Goal: Task Accomplishment & Management: Complete application form

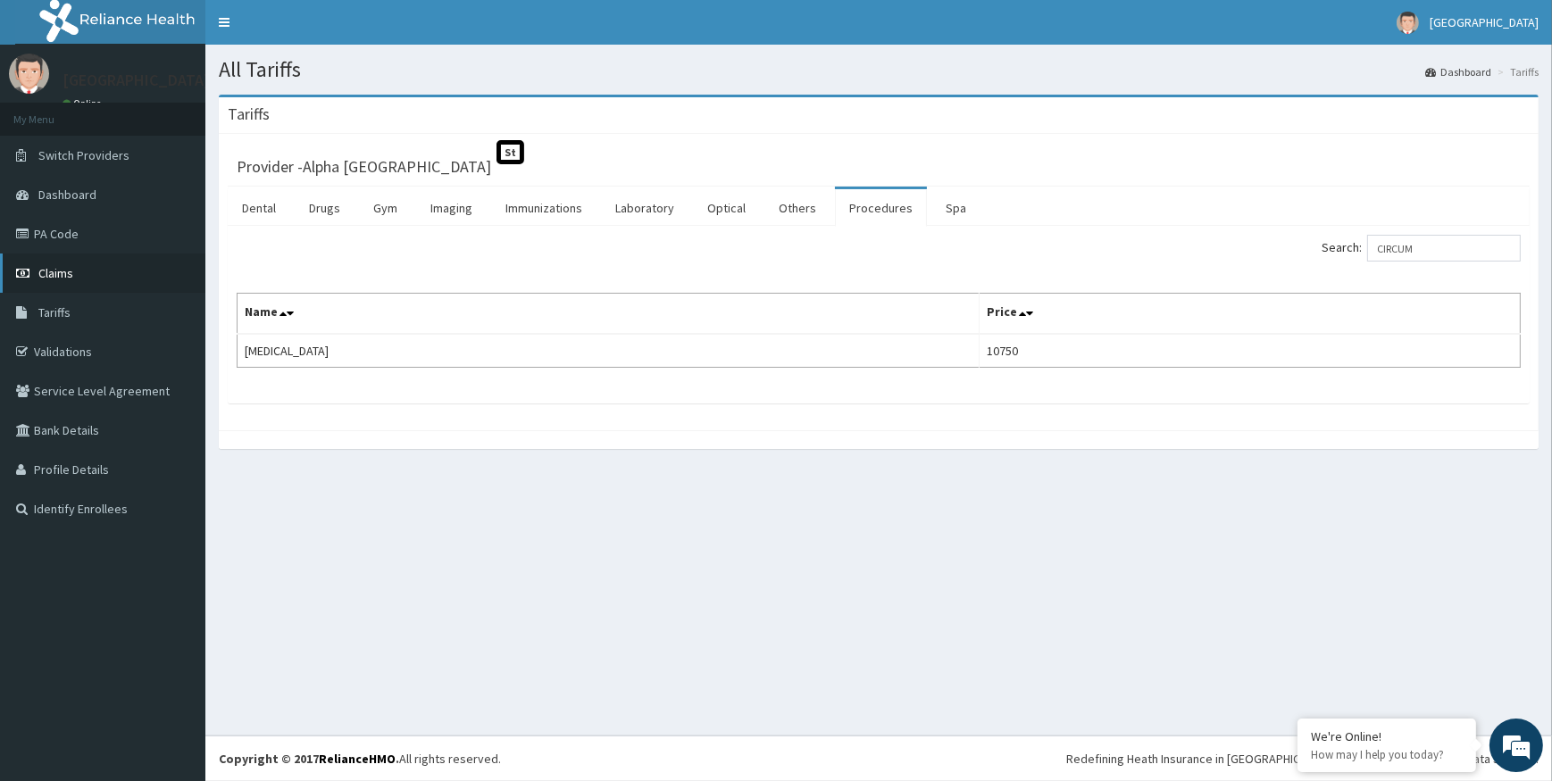
click at [62, 271] on span "Claims" at bounding box center [55, 273] width 35 height 16
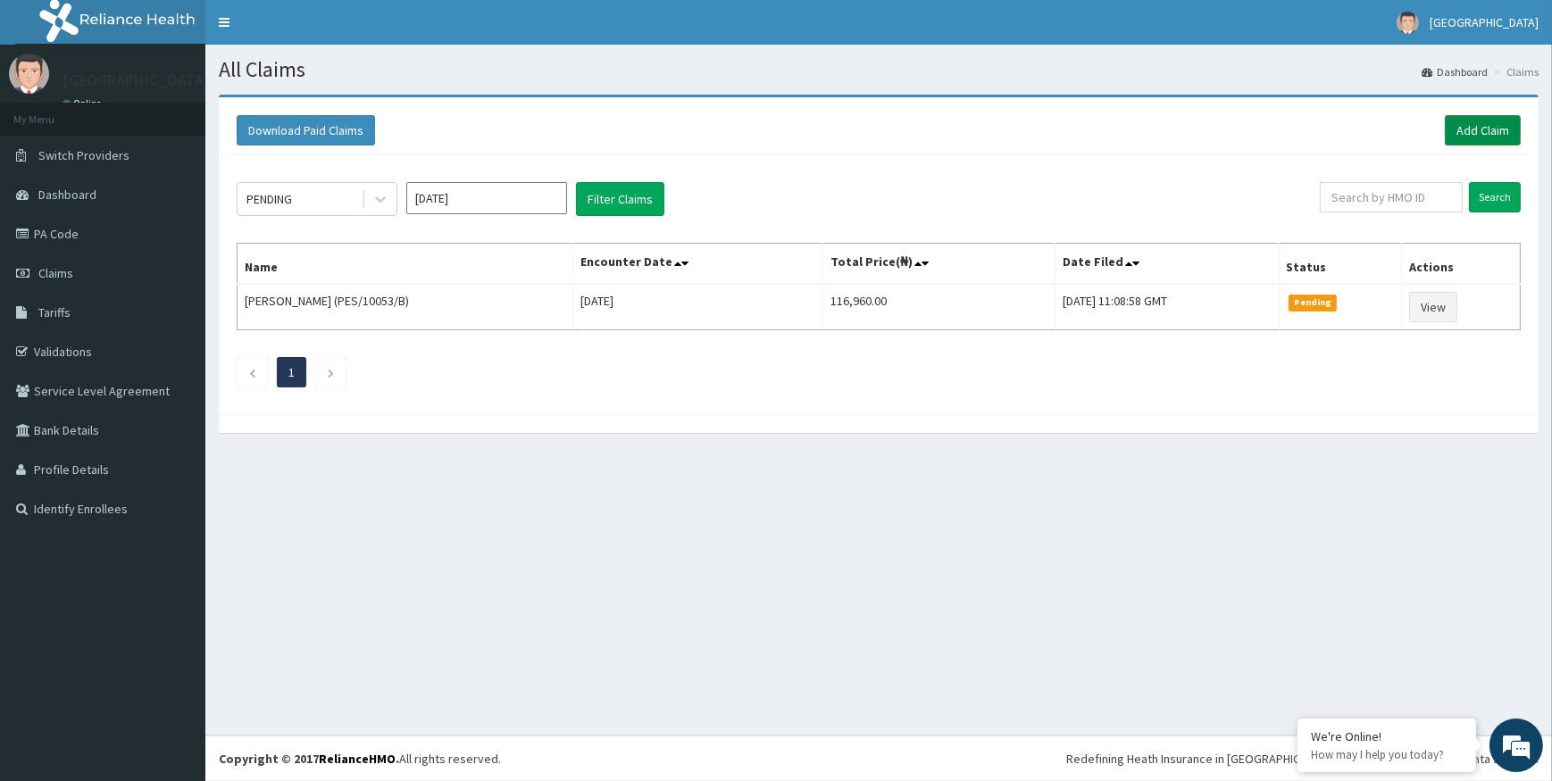
click at [1491, 133] on link "Add Claim" at bounding box center [1483, 130] width 76 height 30
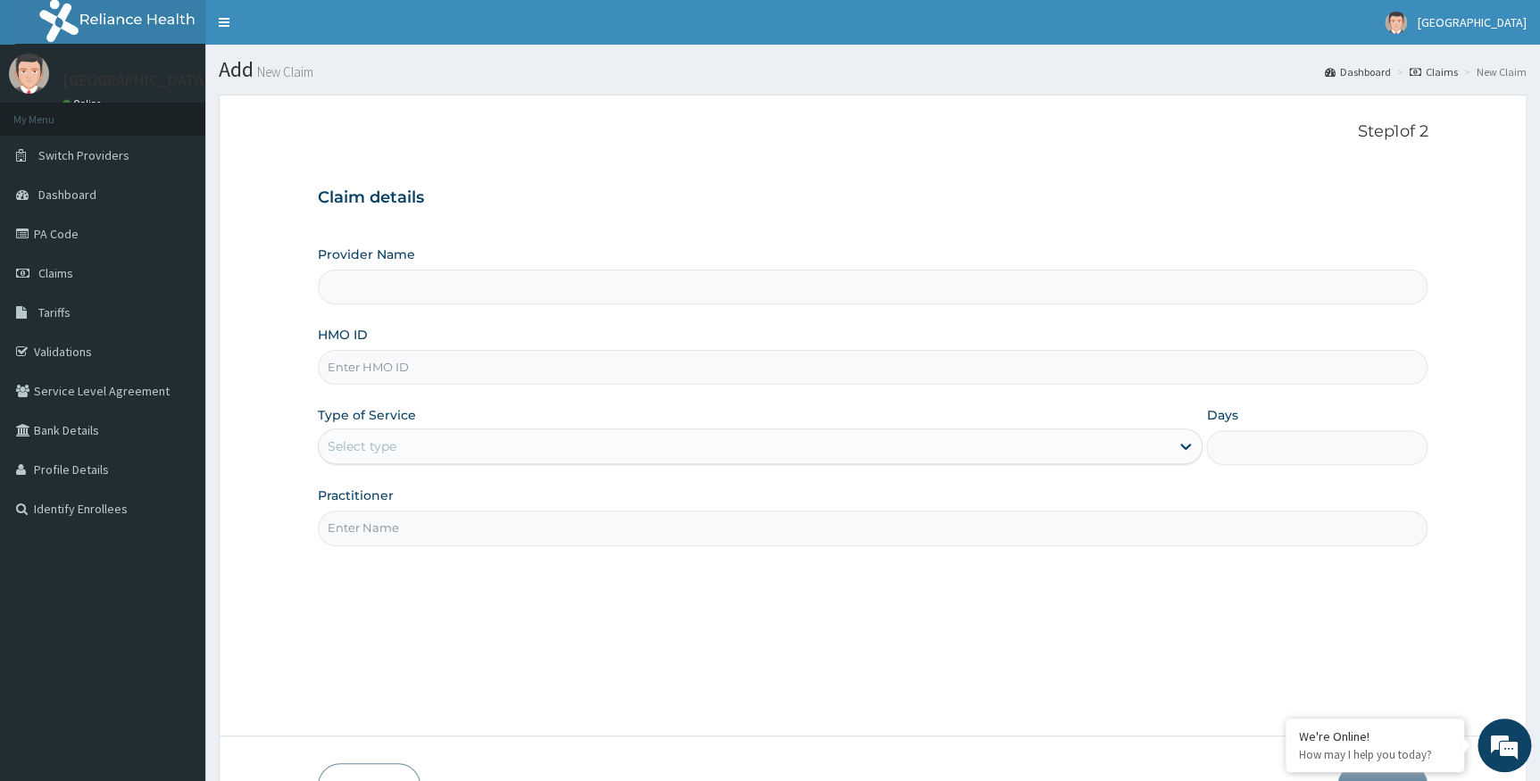
type input "Alpha Gorretti Hospital"
paste input "pes/10053/b"
type input "pes/10053/b"
click at [533, 448] on div "Select type" at bounding box center [745, 446] width 852 height 29
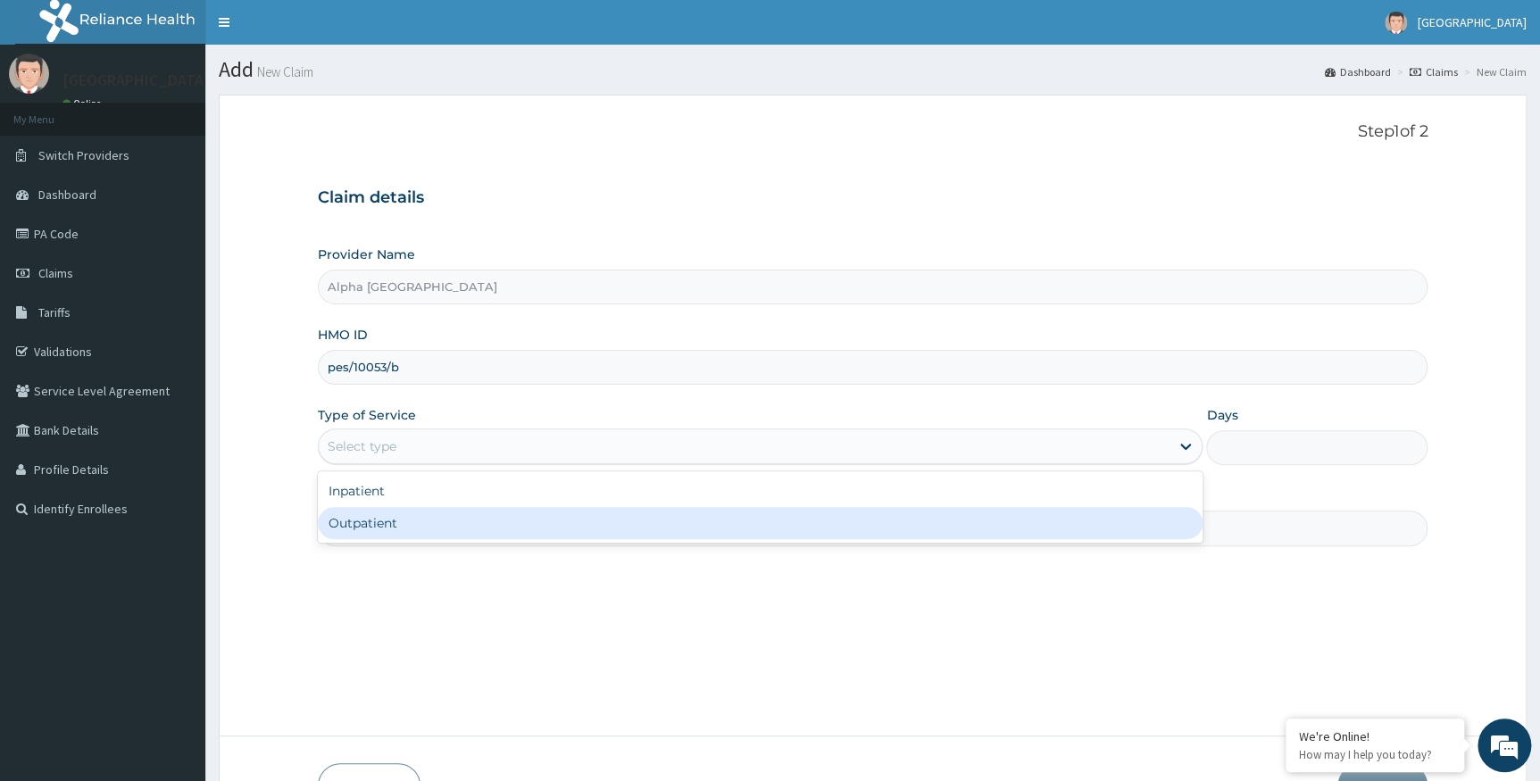
click at [505, 522] on div "Outpatient" at bounding box center [761, 523] width 886 height 32
type input "1"
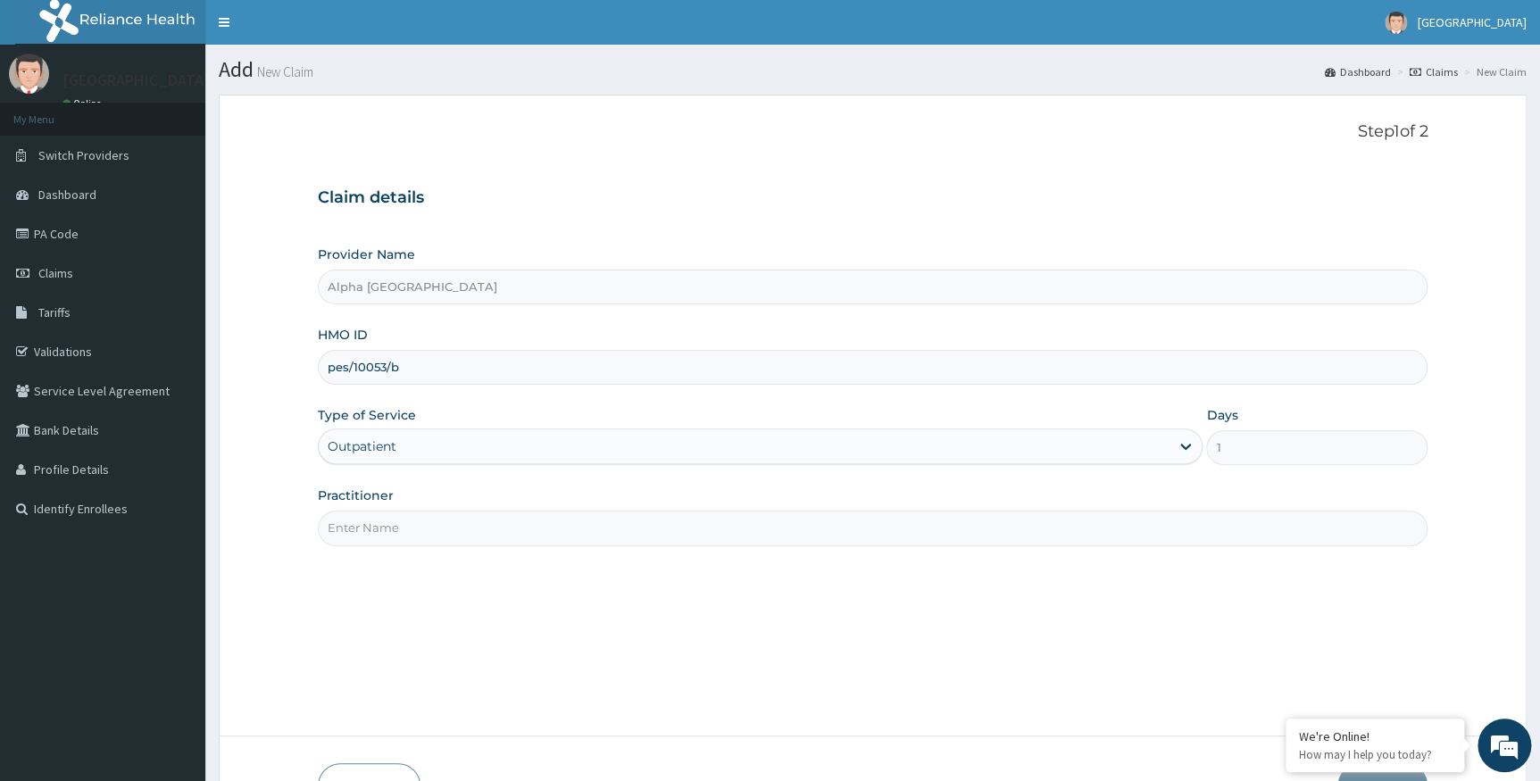
click at [846, 518] on input "Practitioner" at bounding box center [873, 528] width 1111 height 35
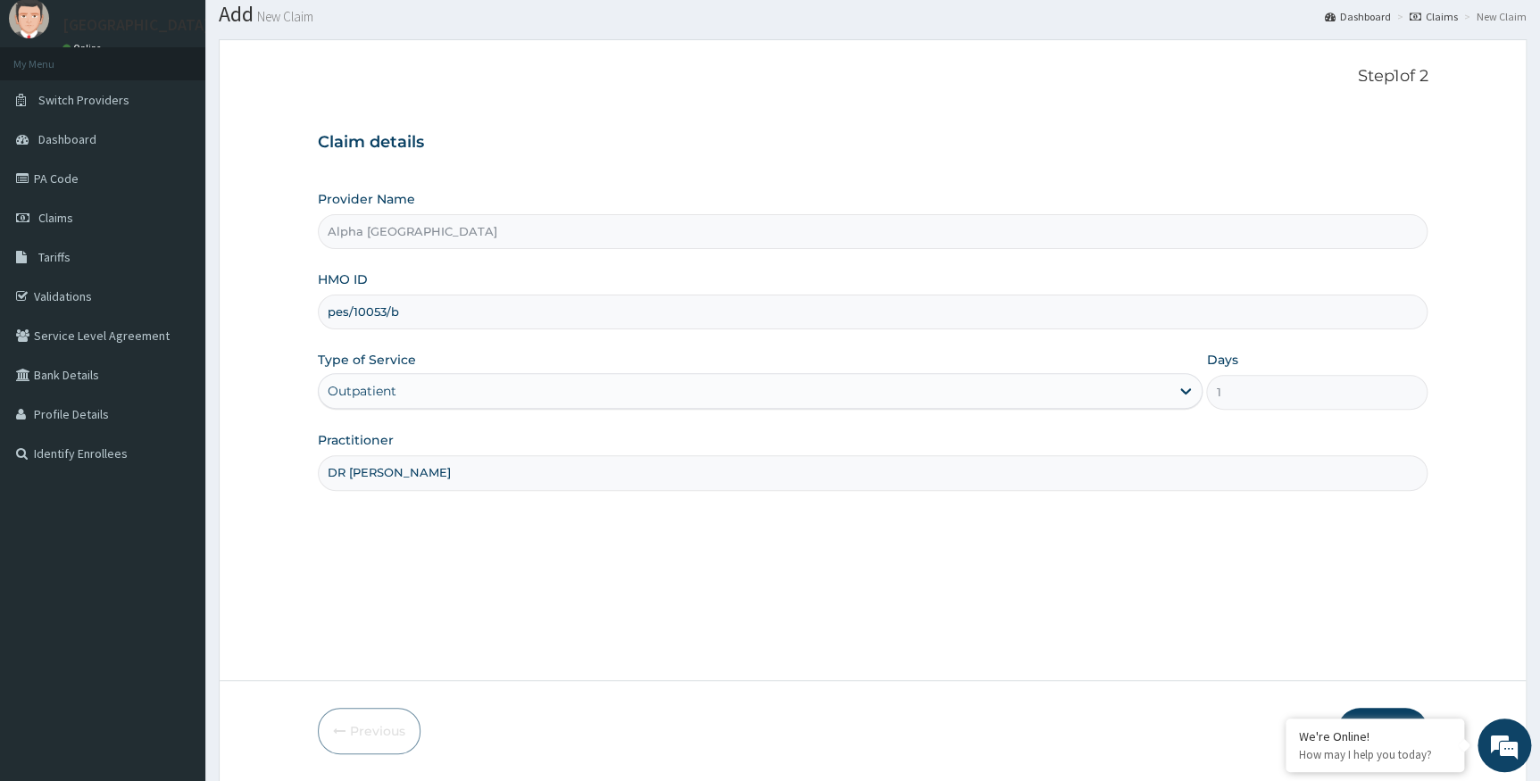
scroll to position [114, 0]
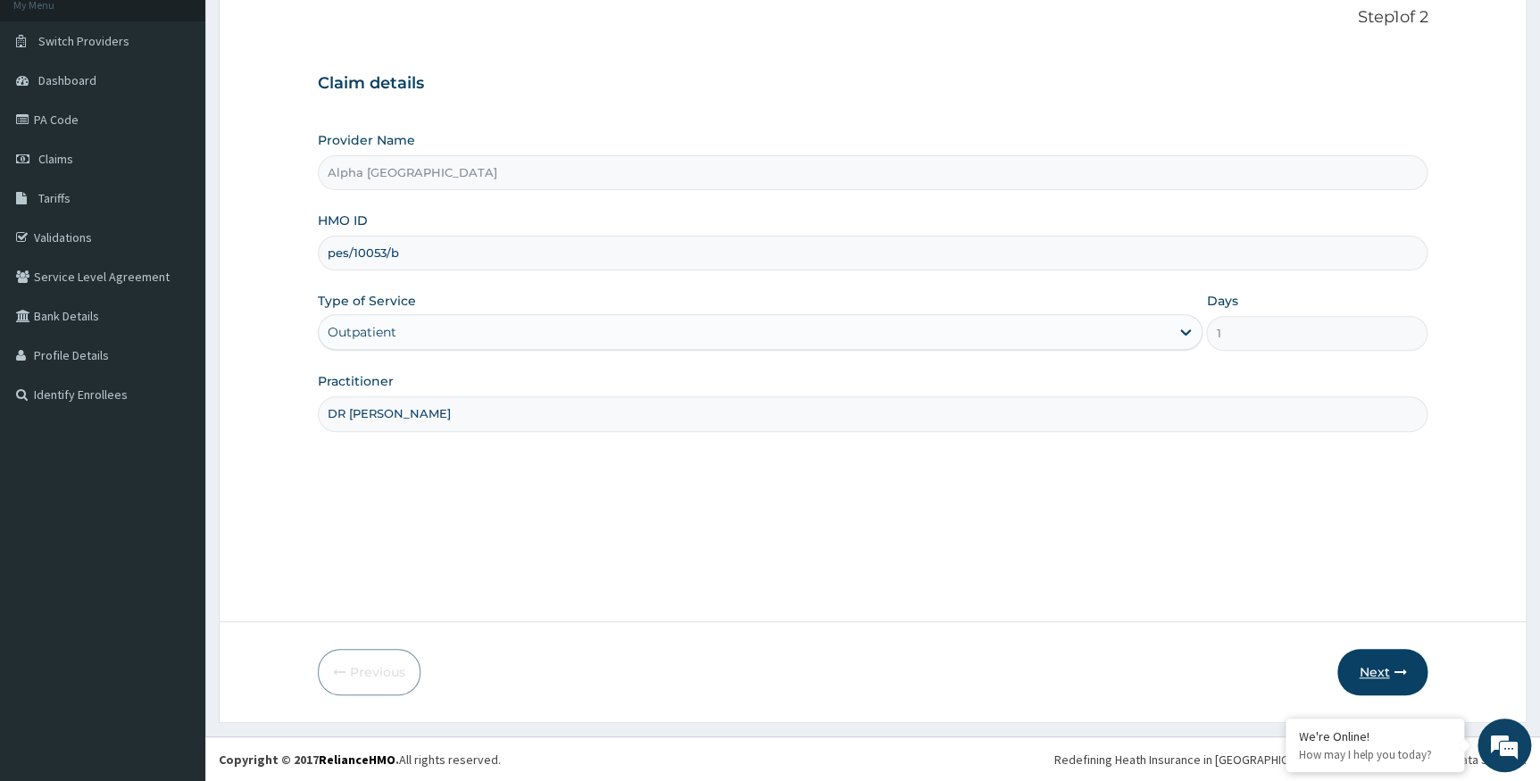
type input "DR CHUKWUMATI"
click at [1381, 667] on button "Next" at bounding box center [1382, 672] width 90 height 46
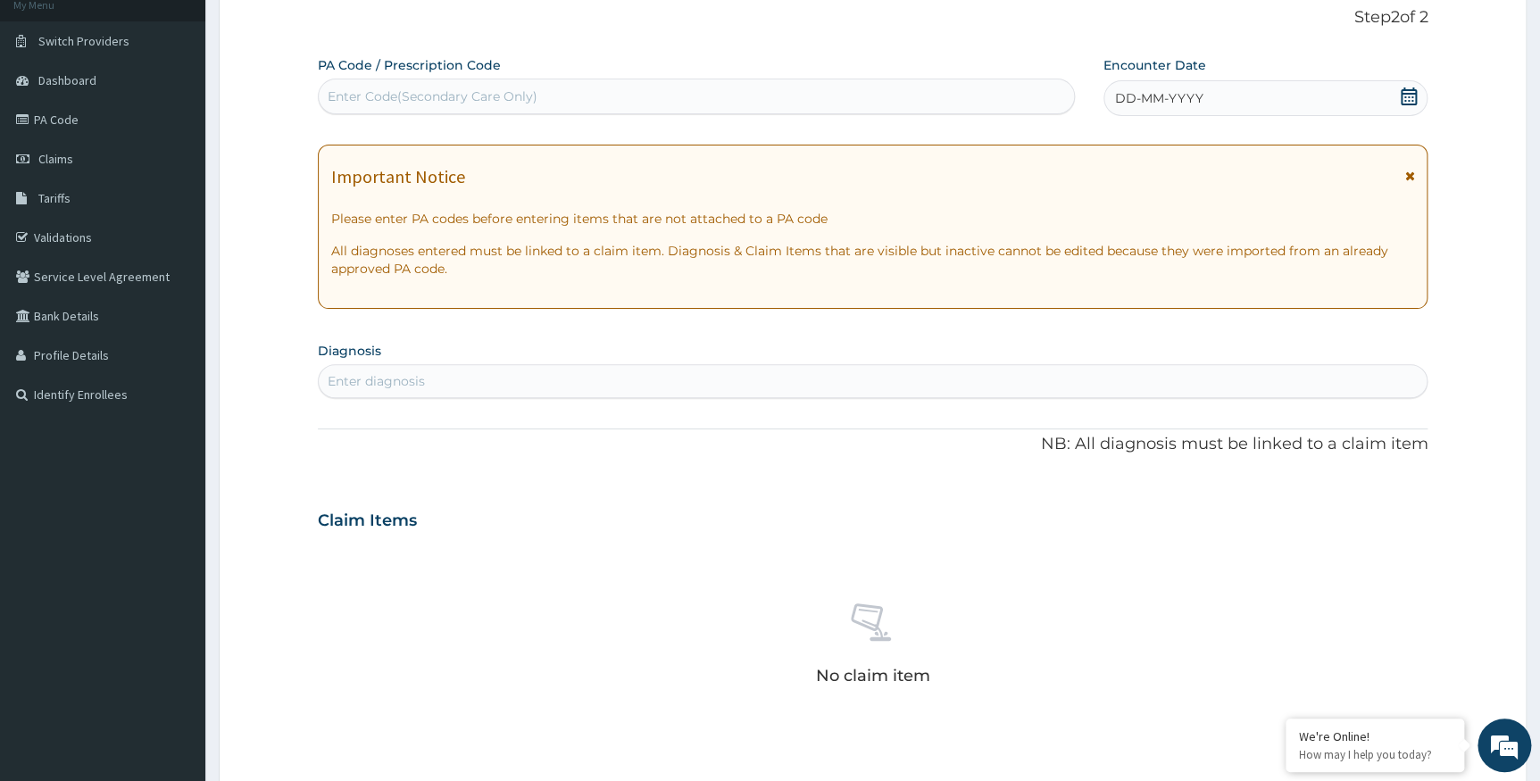
click at [769, 96] on div "Enter Code(Secondary Care Only)" at bounding box center [696, 96] width 755 height 29
paste input "PA/B07F78"
type input "PA/B07F78"
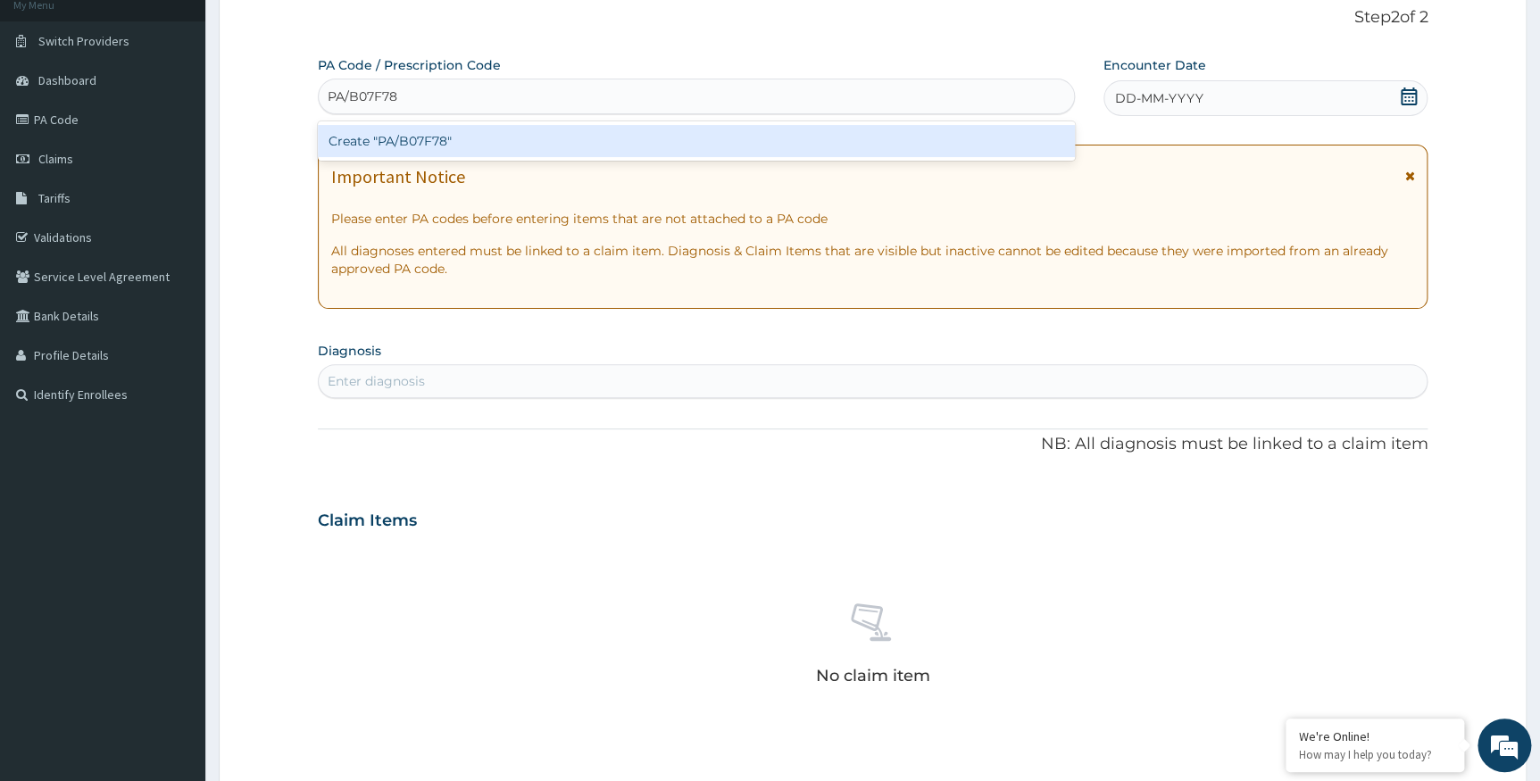
click at [781, 137] on div "Create "PA/B07F78"" at bounding box center [696, 141] width 757 height 32
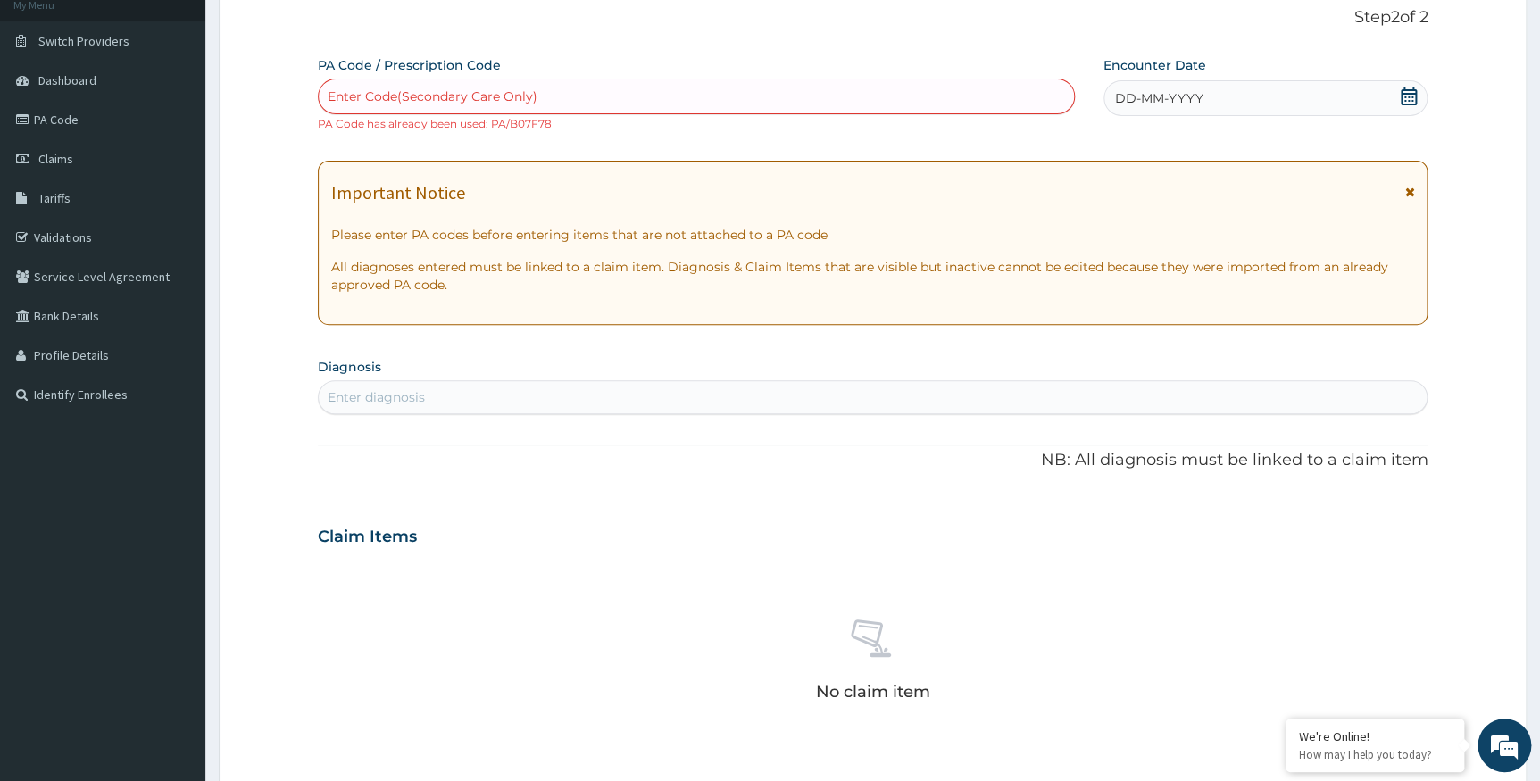
click at [772, 103] on div "Enter Code(Secondary Care Only)" at bounding box center [696, 96] width 755 height 29
paste input "PA/B7F707"
type input "PA/B7F707"
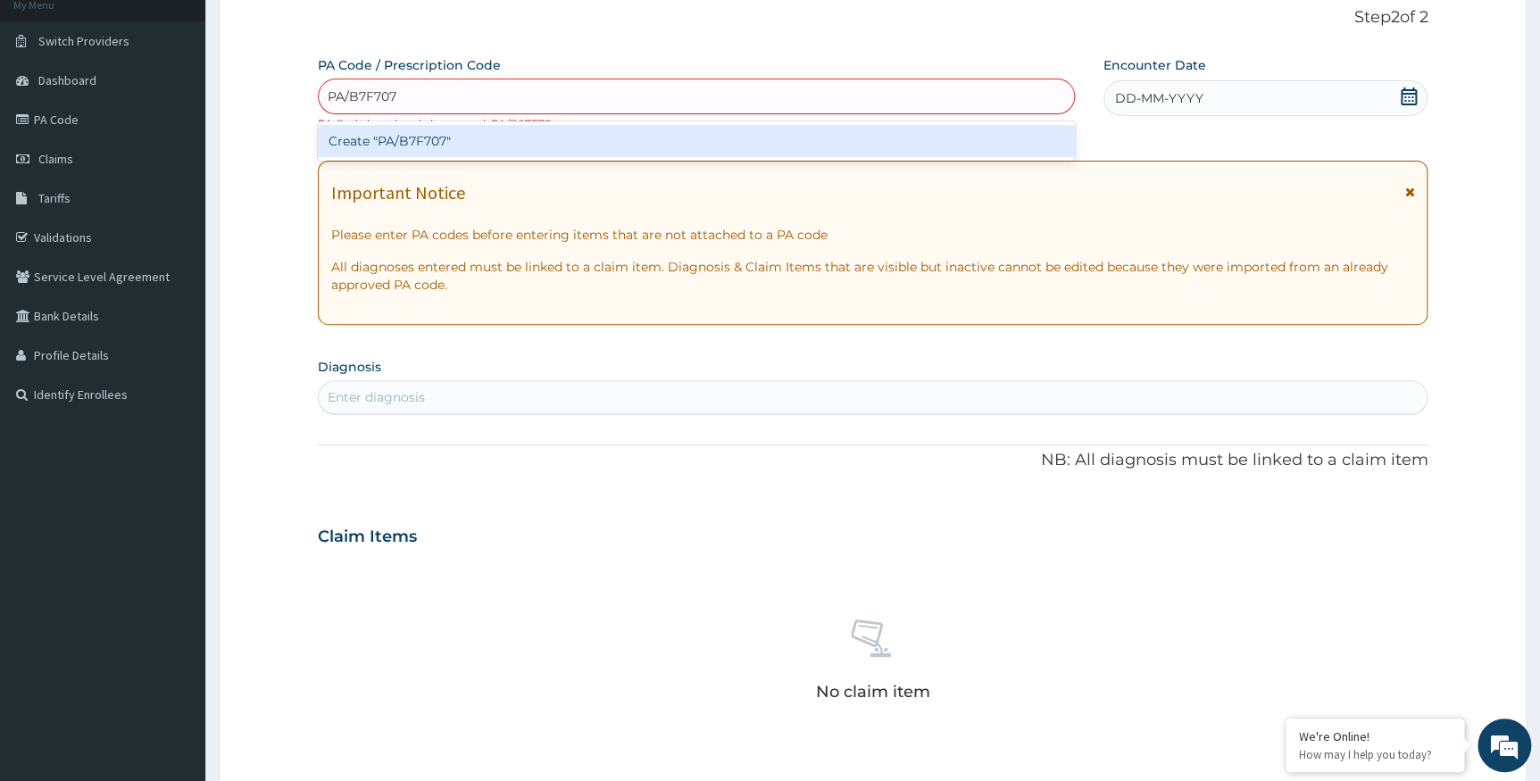
click at [742, 143] on div "Create "PA/B7F707"" at bounding box center [696, 141] width 757 height 32
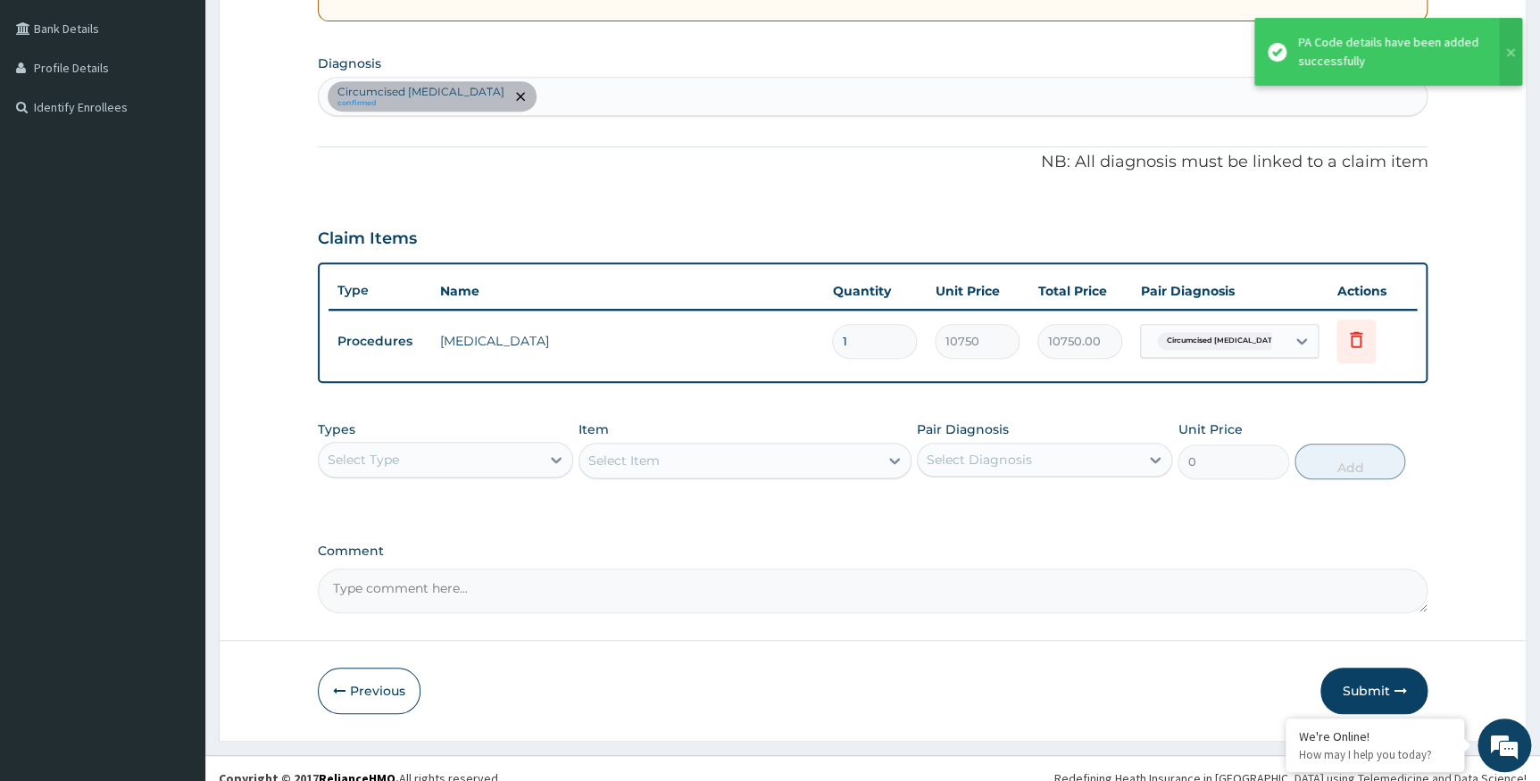
scroll to position [420, 0]
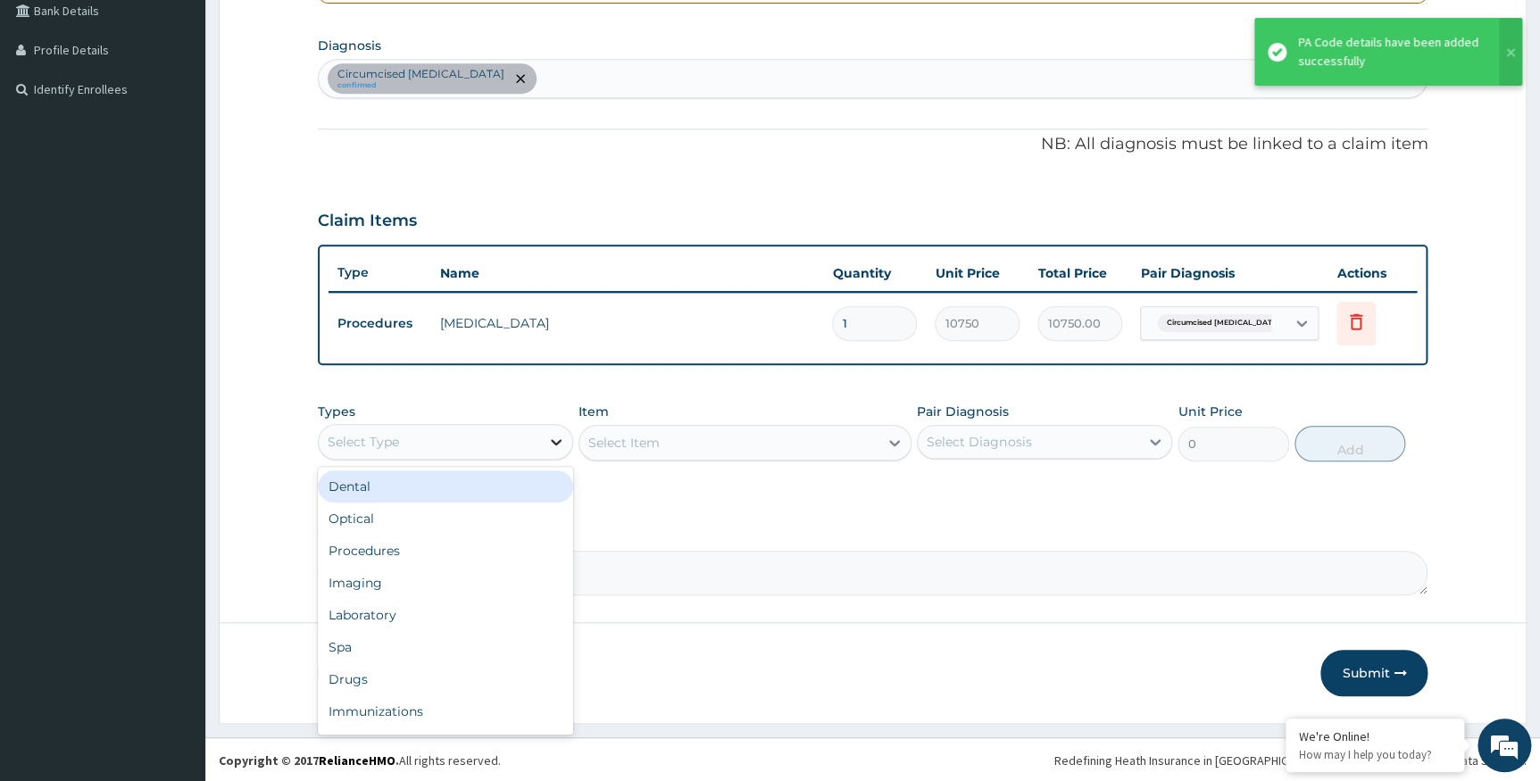
click at [550, 439] on icon at bounding box center [556, 442] width 18 height 18
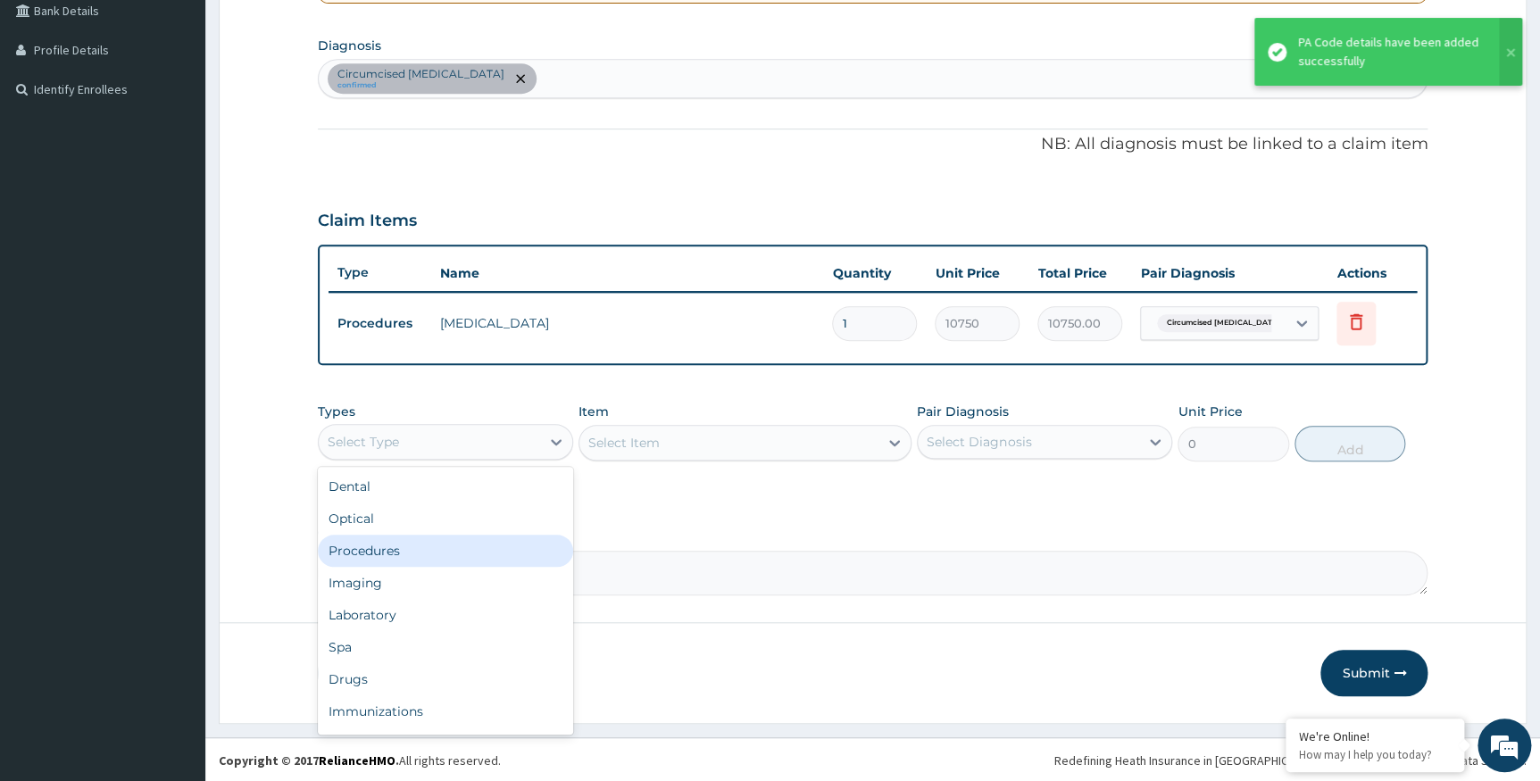
click at [484, 544] on div "Procedures" at bounding box center [445, 551] width 255 height 32
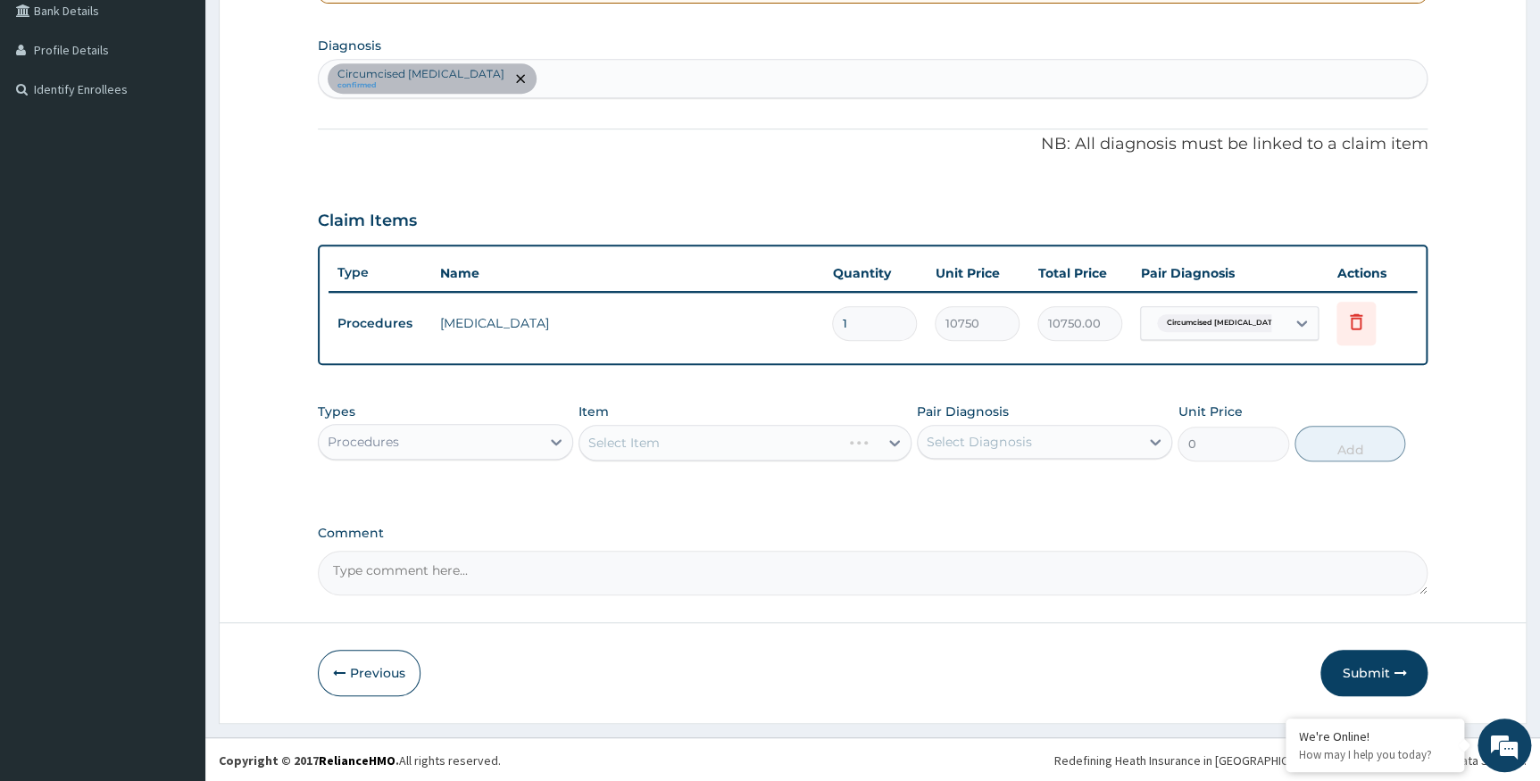
click at [882, 441] on div "Select Item" at bounding box center [745, 443] width 333 height 36
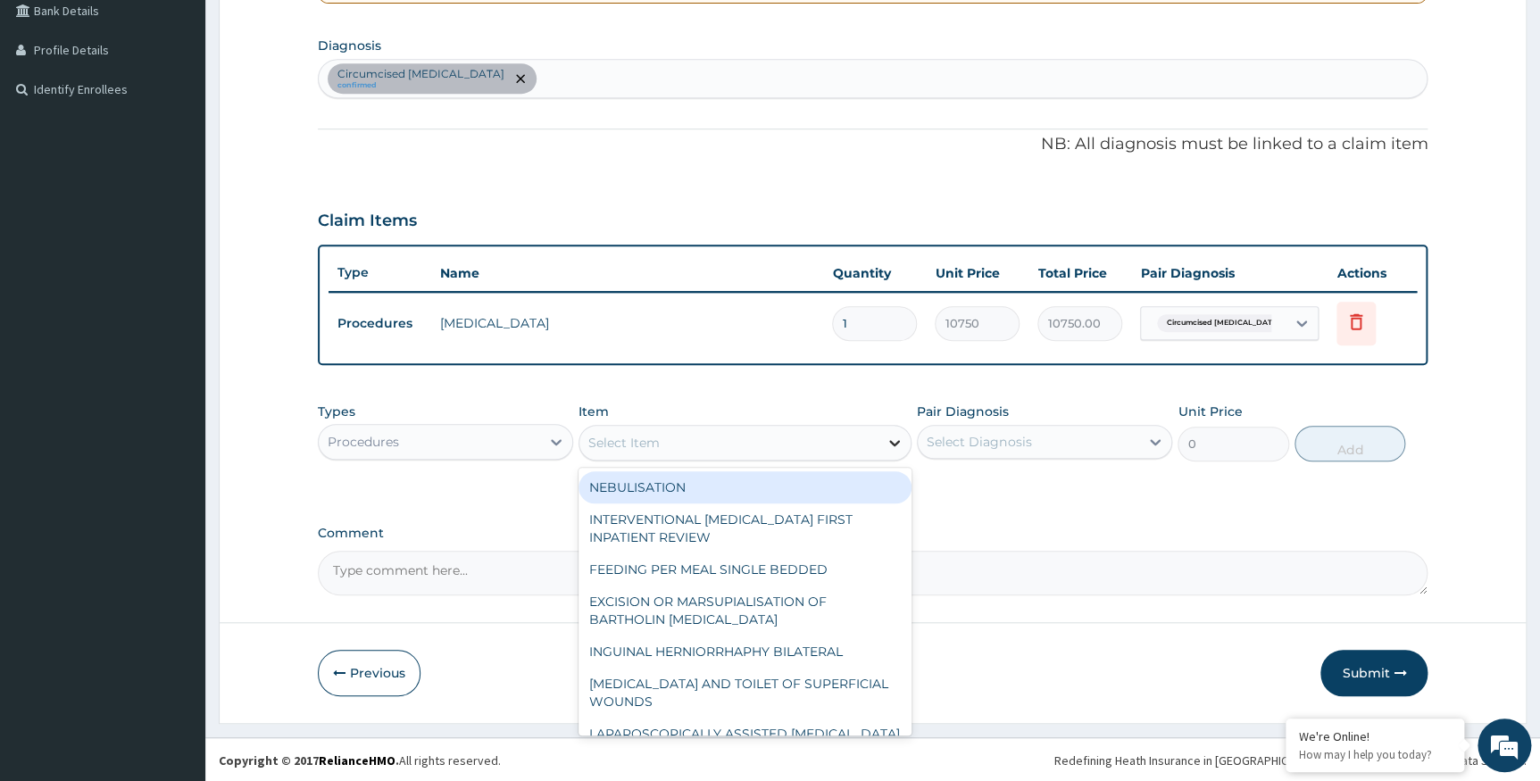
click at [887, 443] on icon at bounding box center [895, 443] width 18 height 18
type input "GENERAL"
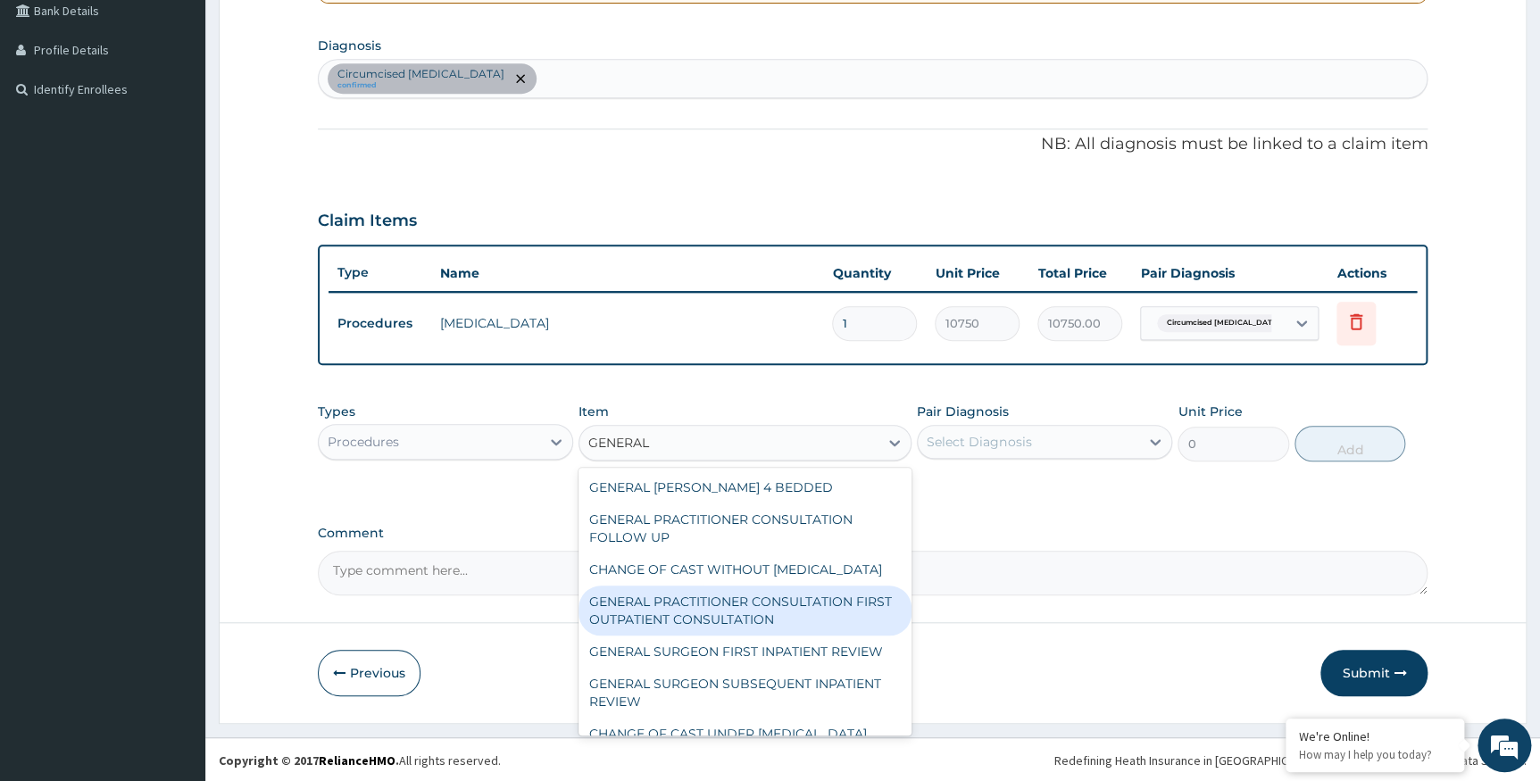
click at [791, 621] on div "GENERAL PRACTITIONER CONSULTATION FIRST OUTPATIENT CONSULTATION" at bounding box center [745, 611] width 333 height 50
type input "3547.5"
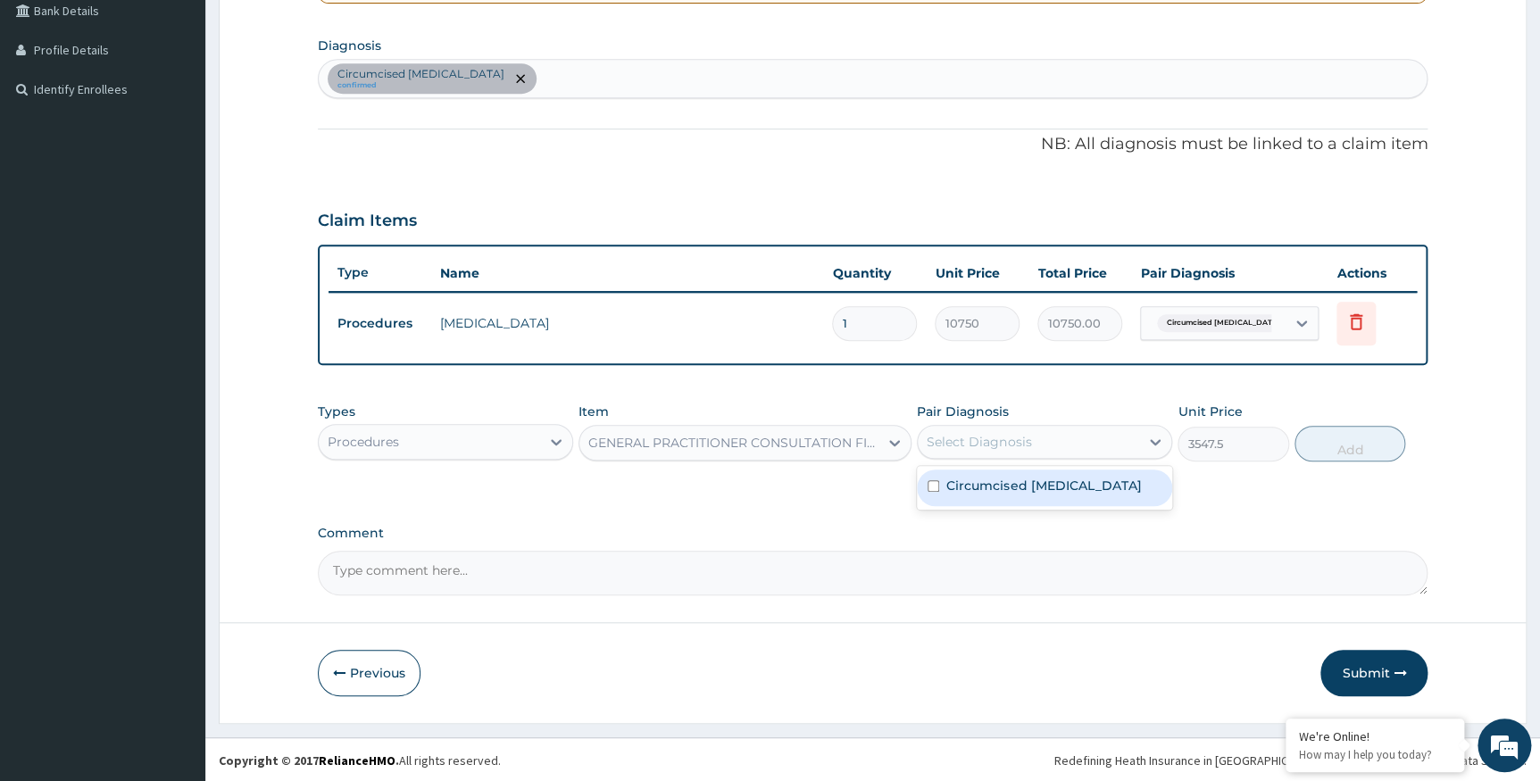
click at [1014, 436] on div "Select Diagnosis" at bounding box center [979, 442] width 104 height 18
click at [1012, 487] on label "Circumcised foreskin" at bounding box center [1043, 486] width 195 height 18
checkbox input "true"
click at [1382, 437] on button "Add" at bounding box center [1350, 444] width 111 height 36
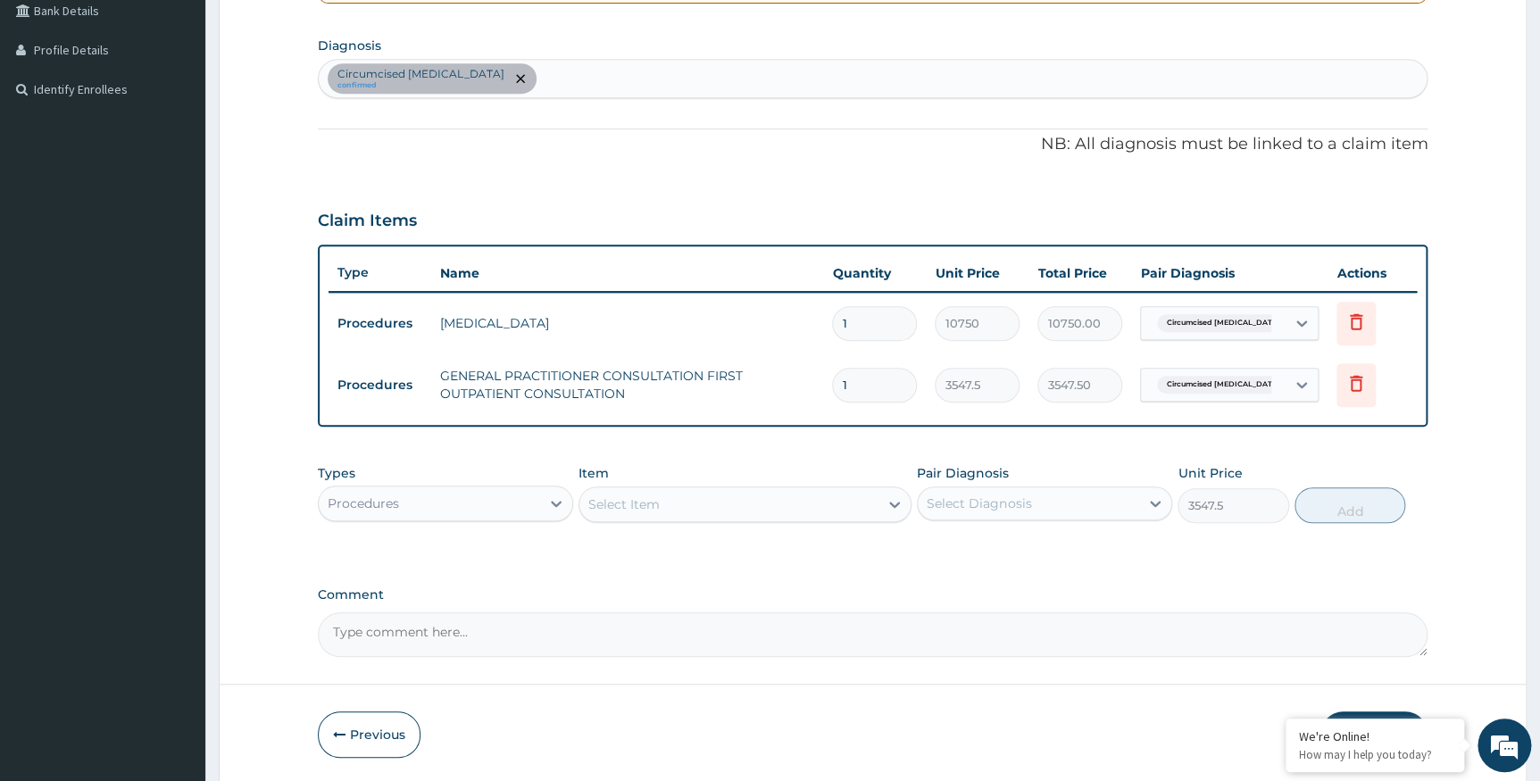
type input "0"
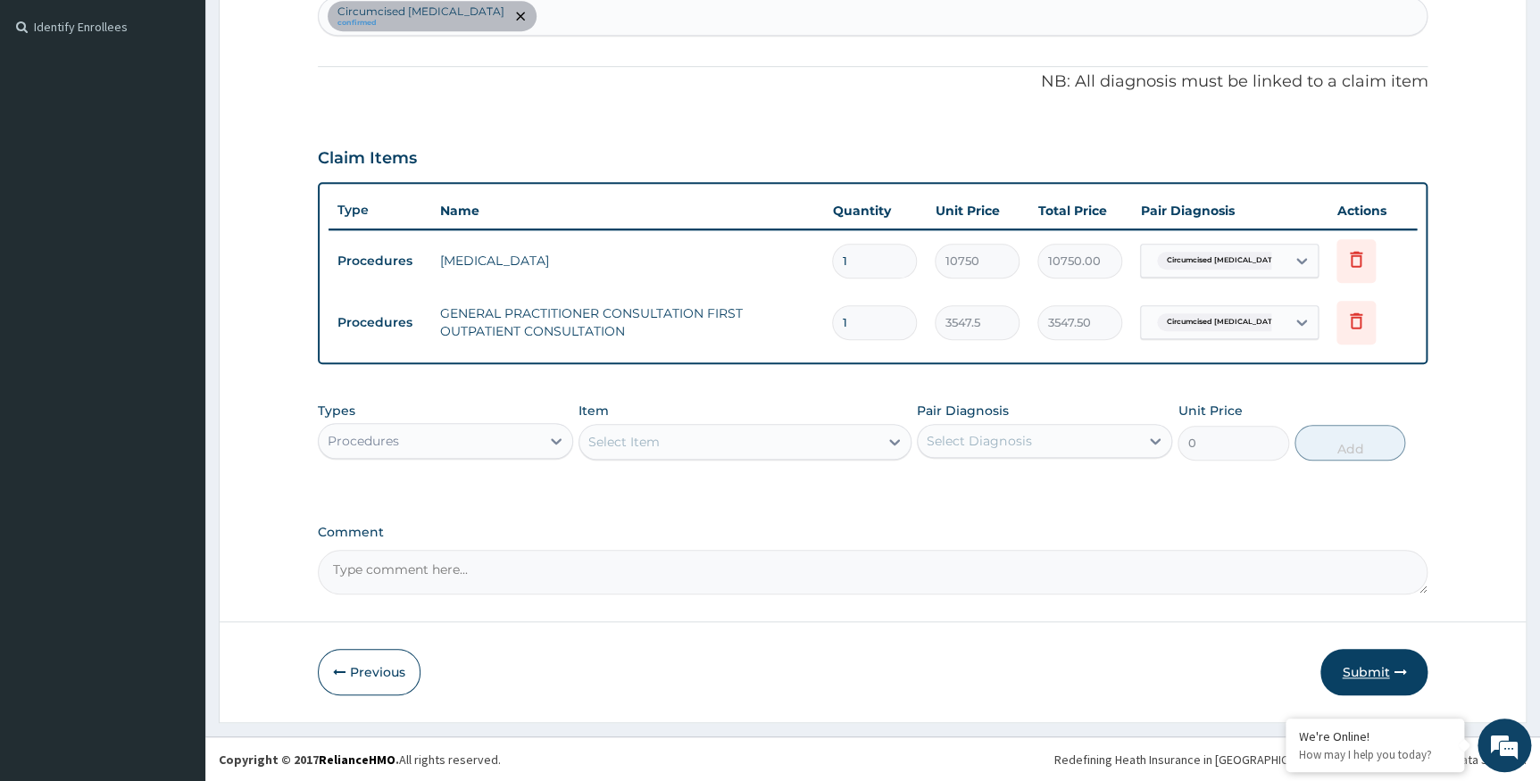
click at [1384, 662] on button "Submit" at bounding box center [1373, 672] width 107 height 46
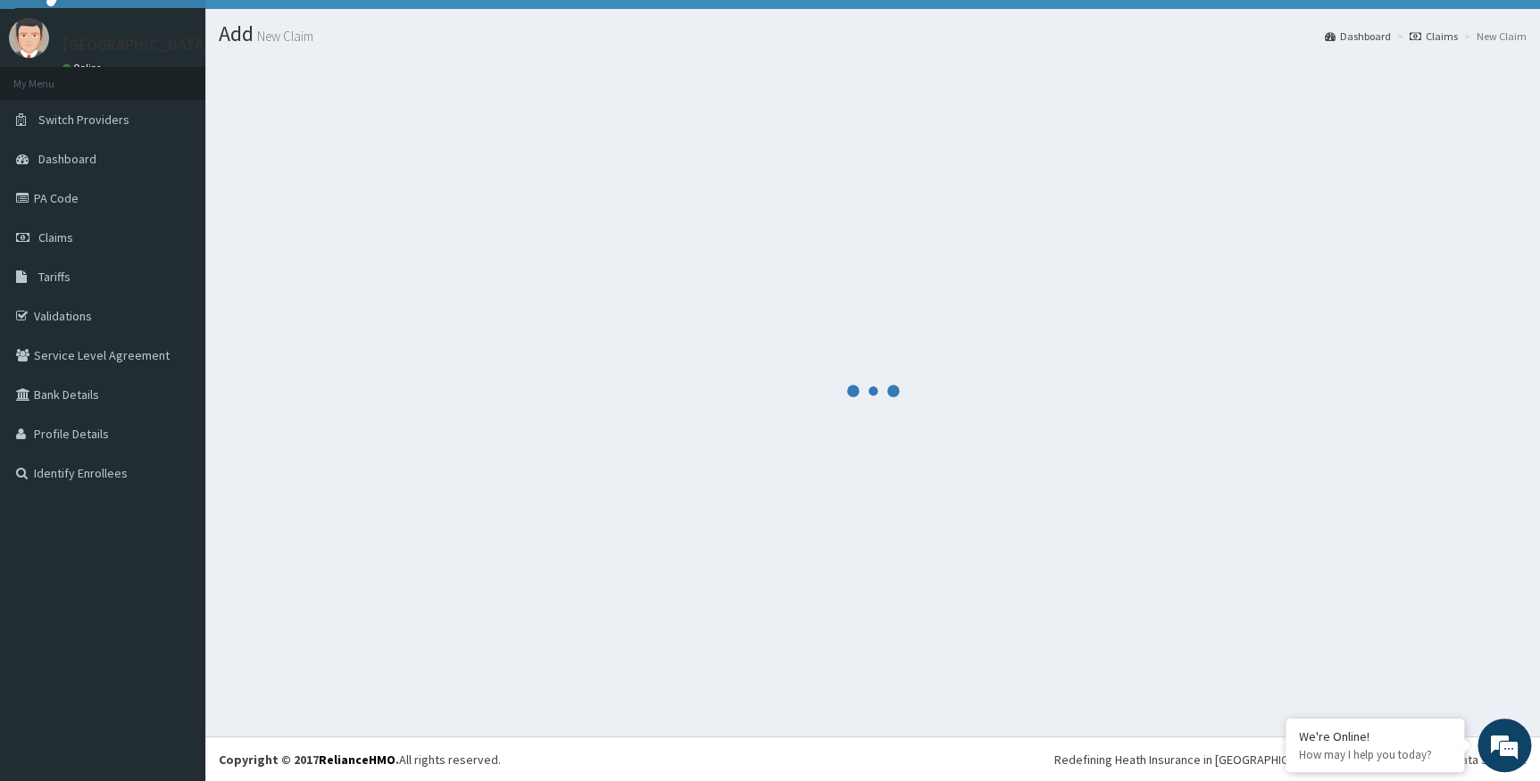
scroll to position [482, 0]
